Goal: Navigation & Orientation: Find specific page/section

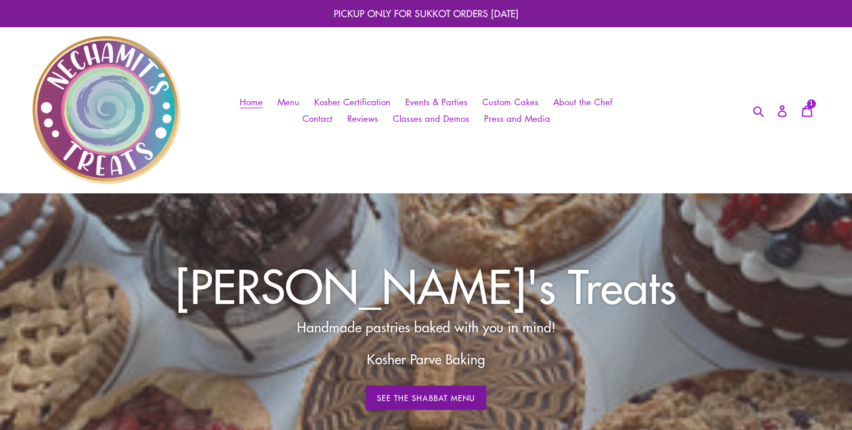
click at [398, 395] on link "See The Shabbat Menu" at bounding box center [426, 398] width 121 height 25
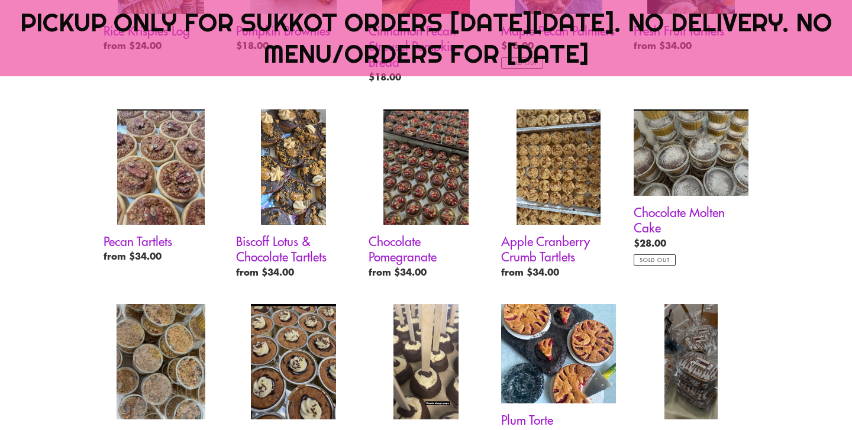
scroll to position [921, 0]
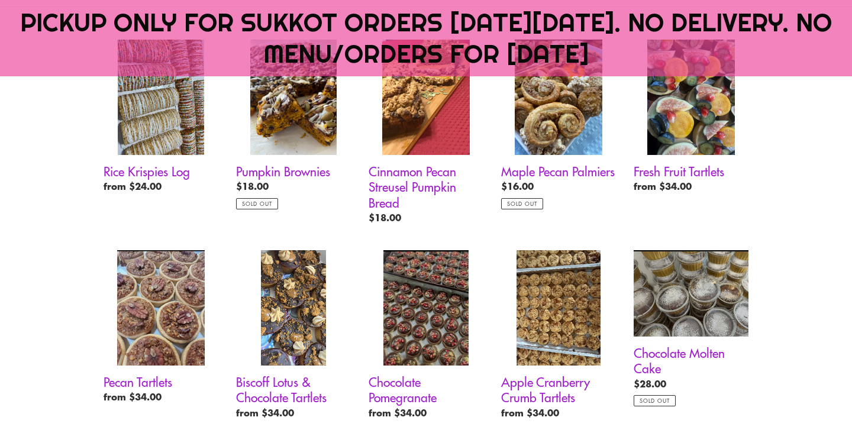
scroll to position [593, 0]
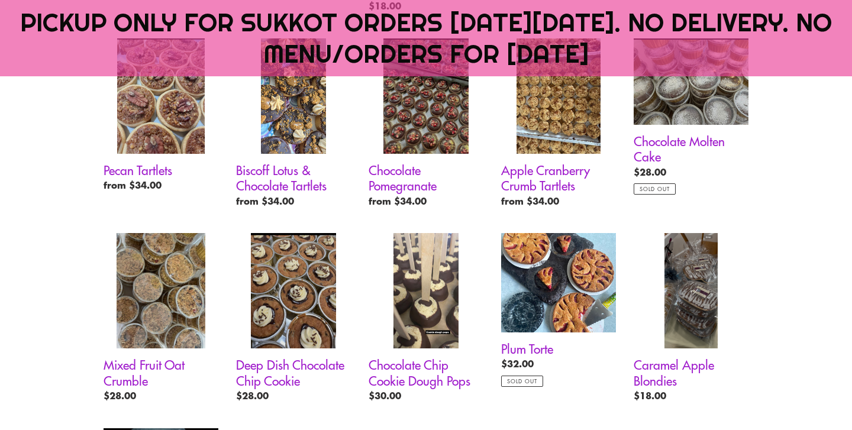
scroll to position [930, 0]
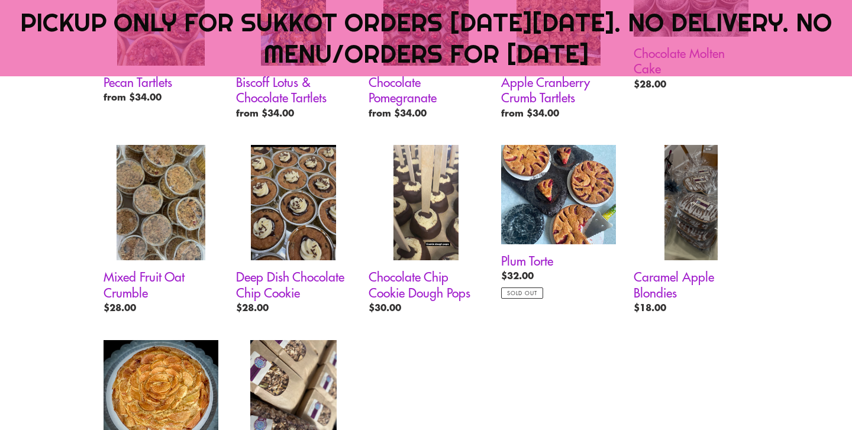
scroll to position [885, 0]
